Goal: Transaction & Acquisition: Purchase product/service

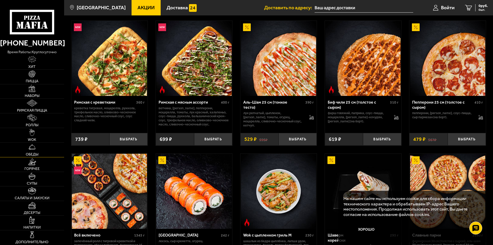
scroll to position [154, 0]
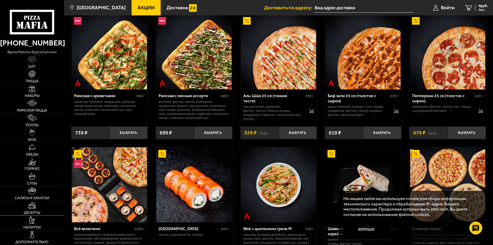
click at [41, 207] on link "Десерты" at bounding box center [32, 208] width 64 height 14
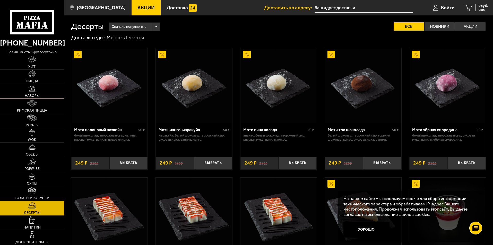
click at [34, 89] on img at bounding box center [32, 88] width 7 height 7
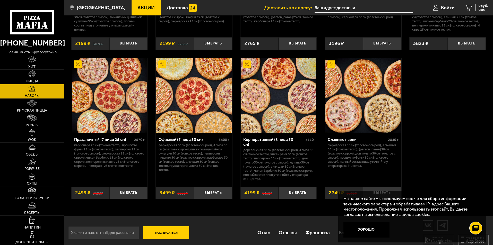
scroll to position [779, 0]
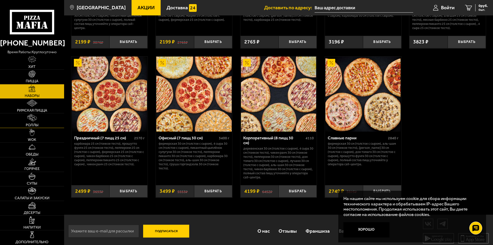
click at [38, 119] on link "Роллы" at bounding box center [32, 120] width 64 height 14
